Goal: Check status: Check status

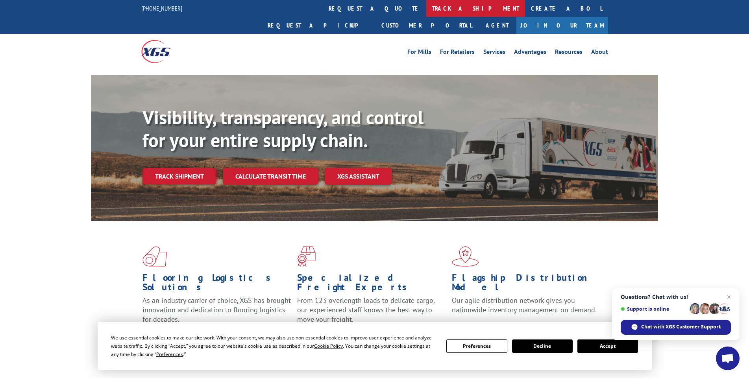
click at [426, 11] on link "track a shipment" at bounding box center [475, 8] width 99 height 17
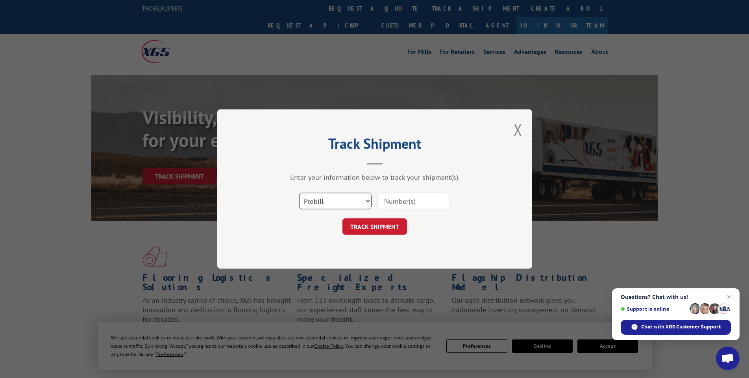
click at [357, 204] on select "Select category... Probill BOL PO" at bounding box center [335, 201] width 72 height 17
select select "po"
click at [299, 193] on select "Select category... Probill BOL PO" at bounding box center [335, 201] width 72 height 17
paste input "07520507"
type input "07520507"
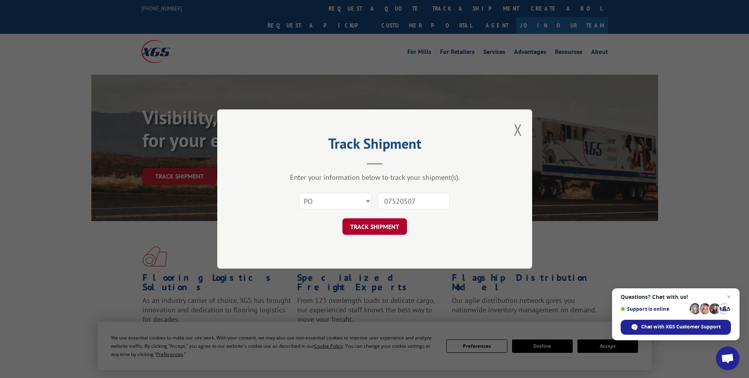
click at [391, 223] on button "TRACK SHIPMENT" at bounding box center [375, 227] width 65 height 17
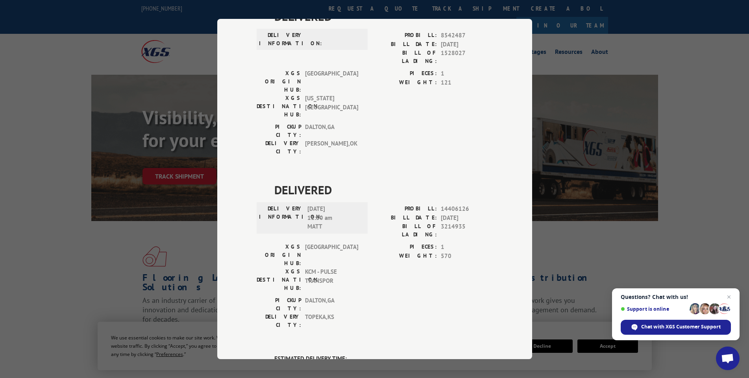
scroll to position [118, 0]
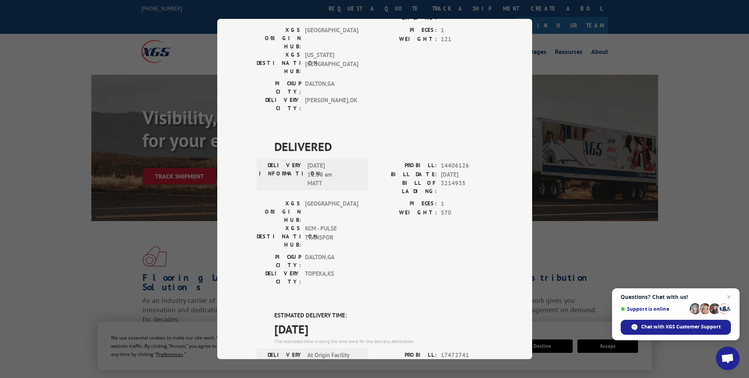
click at [101, 298] on div "Track Shipment DELIVERED DELIVERY INFORMATION: PROBILL: 8542487 BILL DATE: [DAT…" at bounding box center [374, 189] width 749 height 378
